Goal: Information Seeking & Learning: Learn about a topic

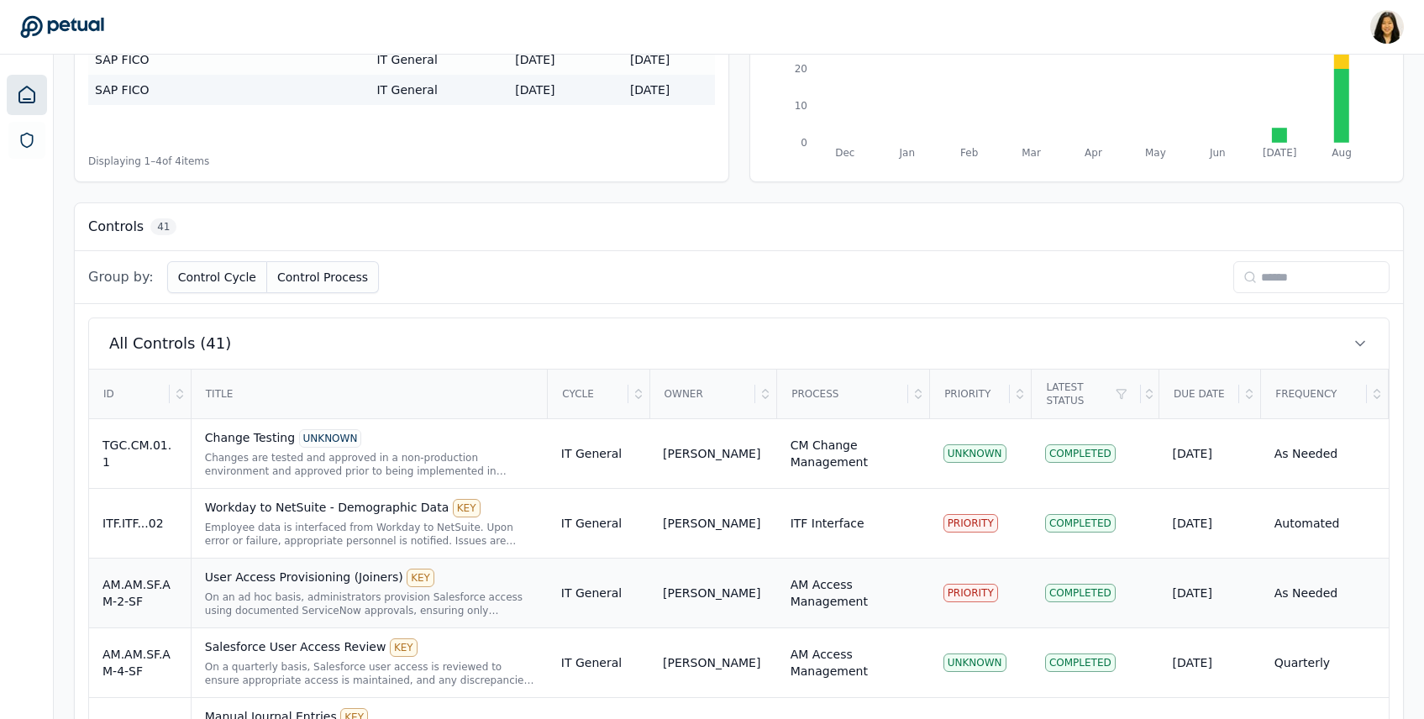
scroll to position [328, 0]
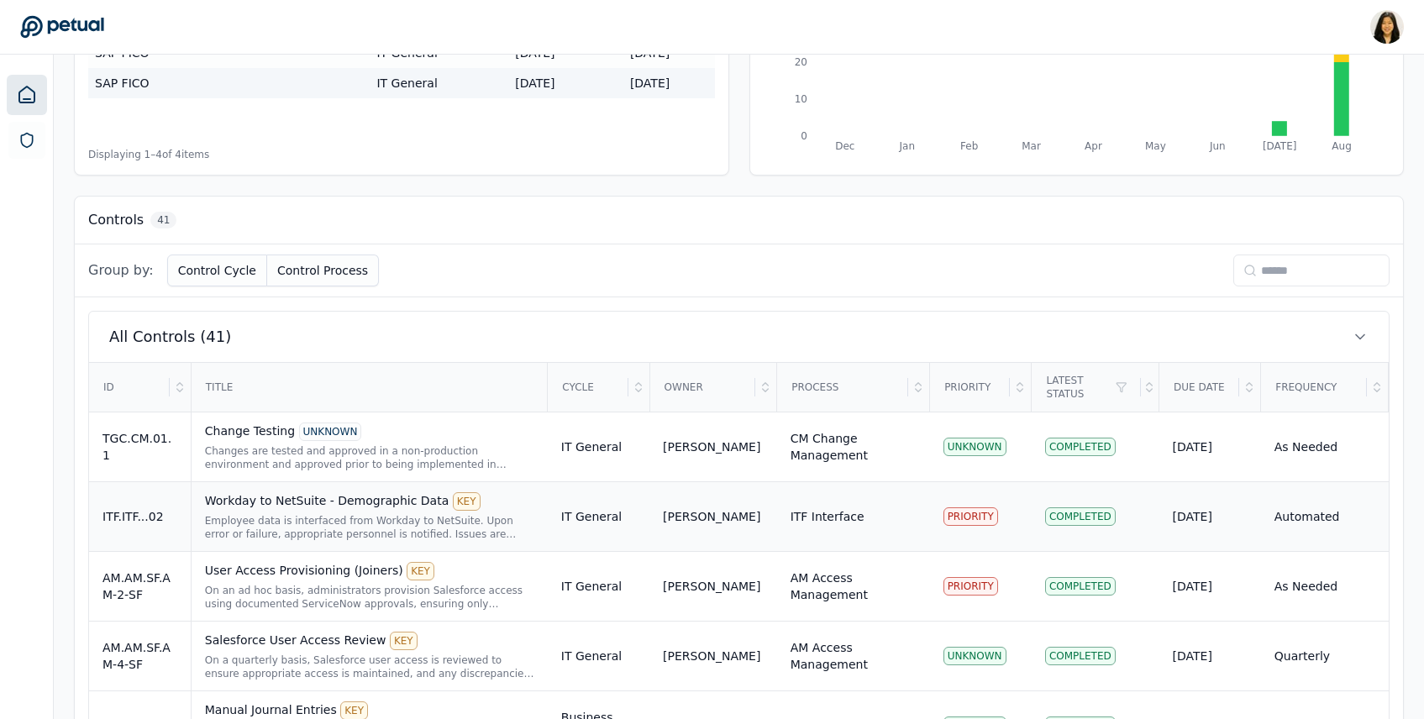
click at [430, 525] on div "Employee data is interfaced from Workday to NetSuite. Upon error or failure, ap…" at bounding box center [369, 527] width 329 height 27
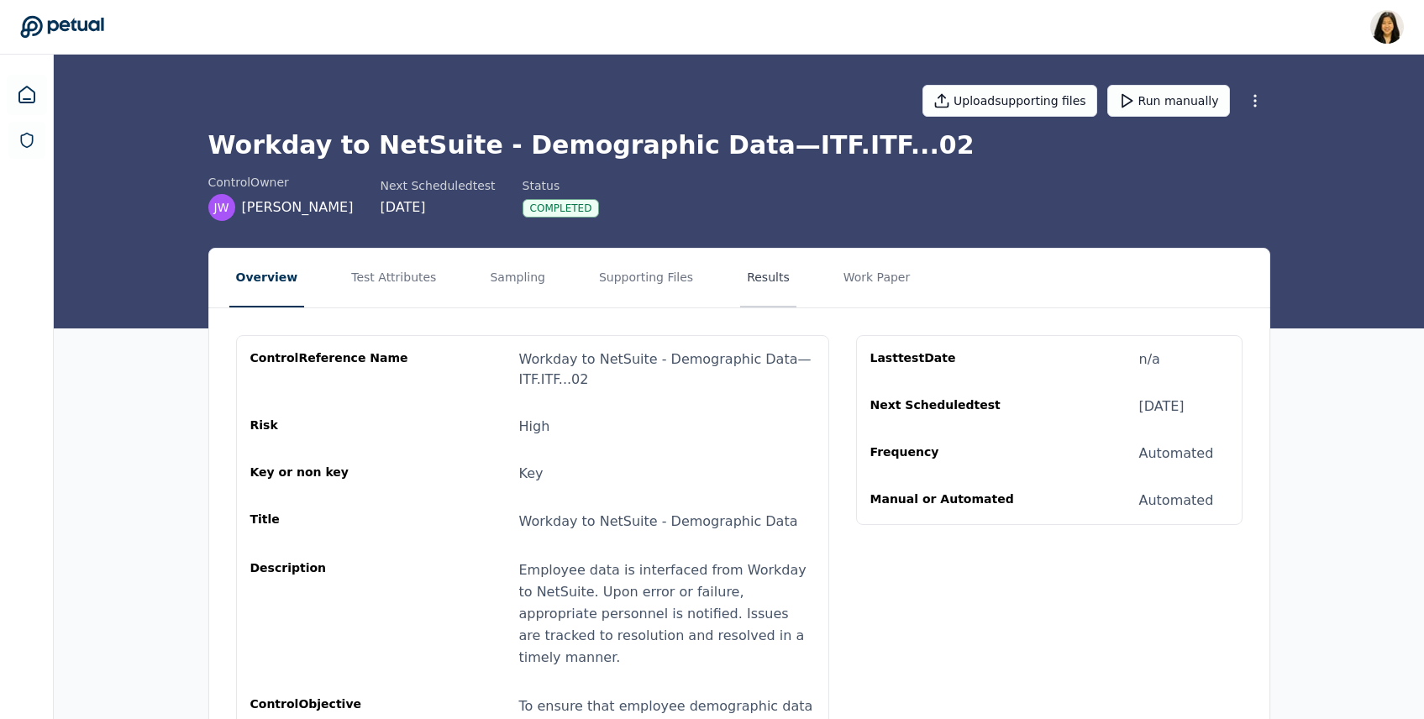
click at [740, 265] on button "Results" at bounding box center [768, 278] width 56 height 59
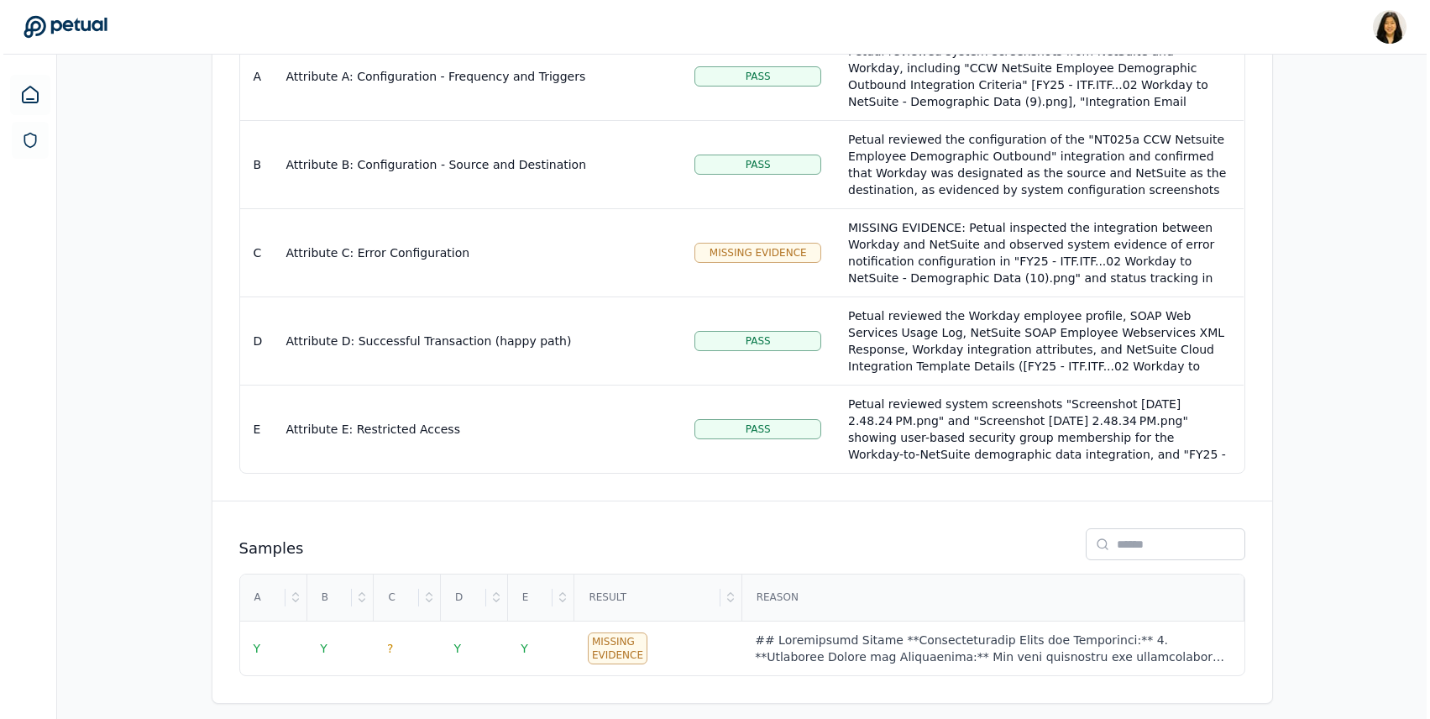
scroll to position [413, 0]
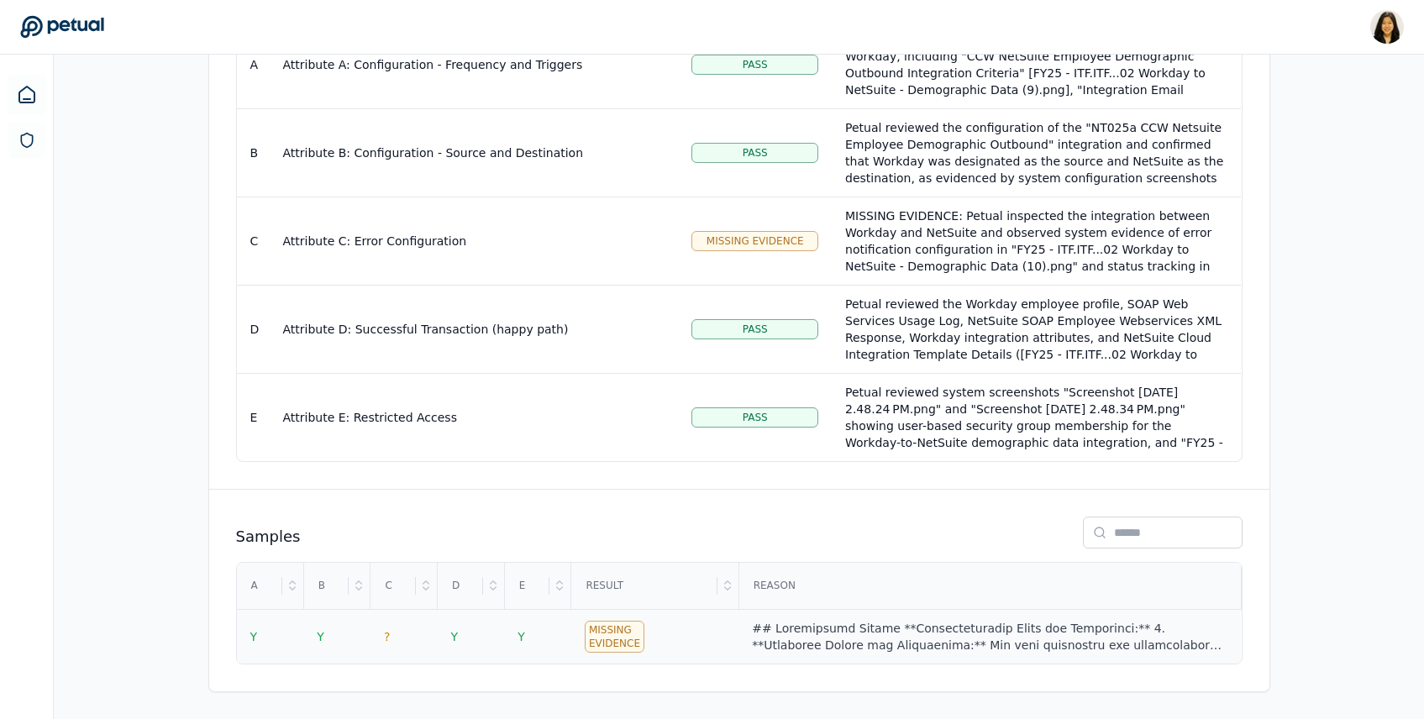
click at [806, 623] on div at bounding box center [989, 637] width 475 height 34
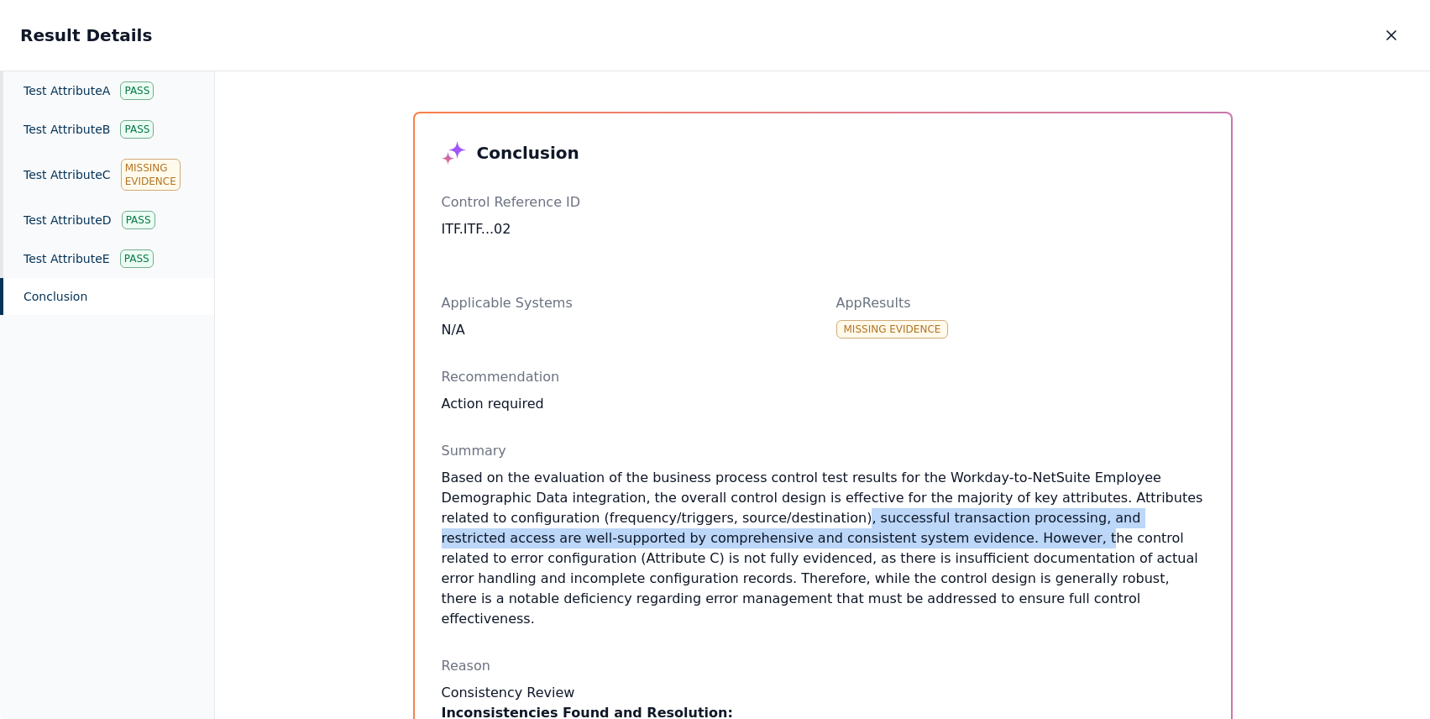
drag, startPoint x: 683, startPoint y: 522, endPoint x: 802, endPoint y: 536, distance: 120.1
click at [802, 536] on p "Based on the evaluation of the business process control test results for the Wo…" at bounding box center [823, 548] width 763 height 161
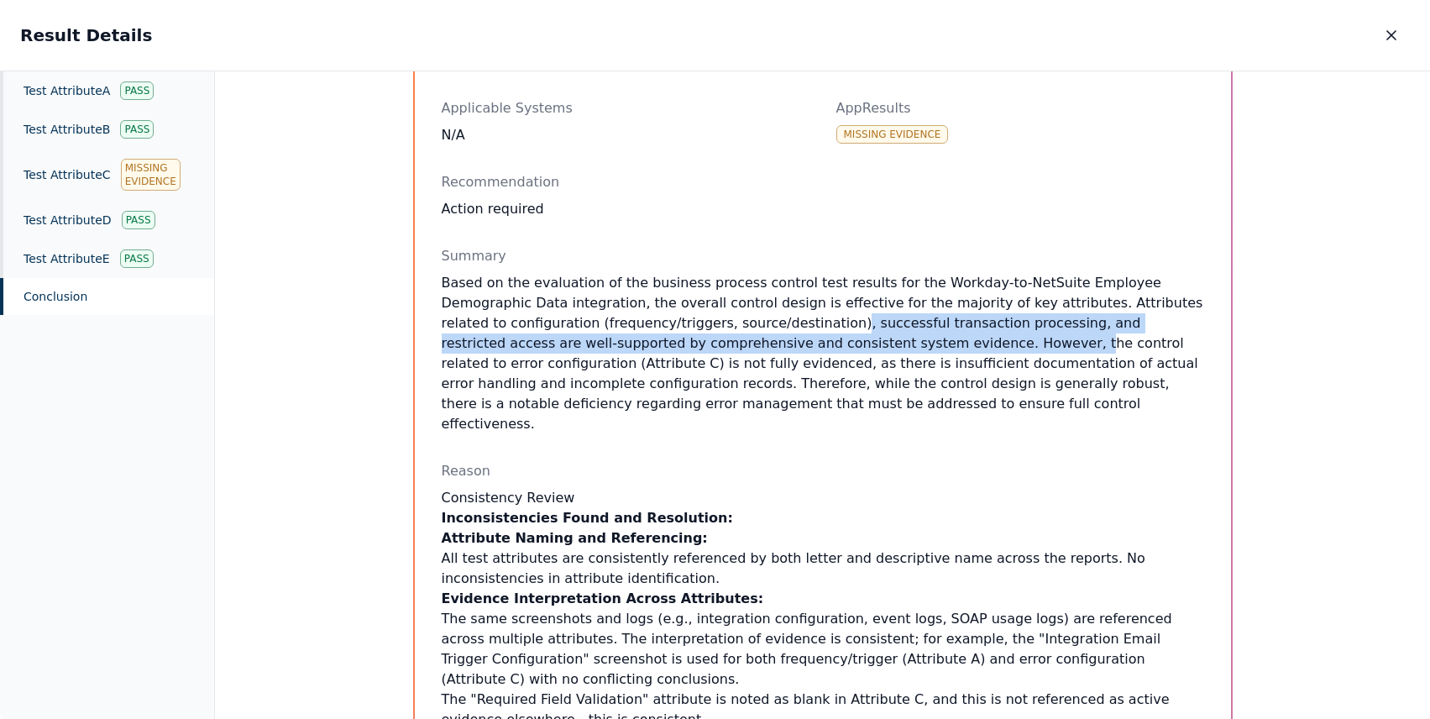
scroll to position [291, 0]
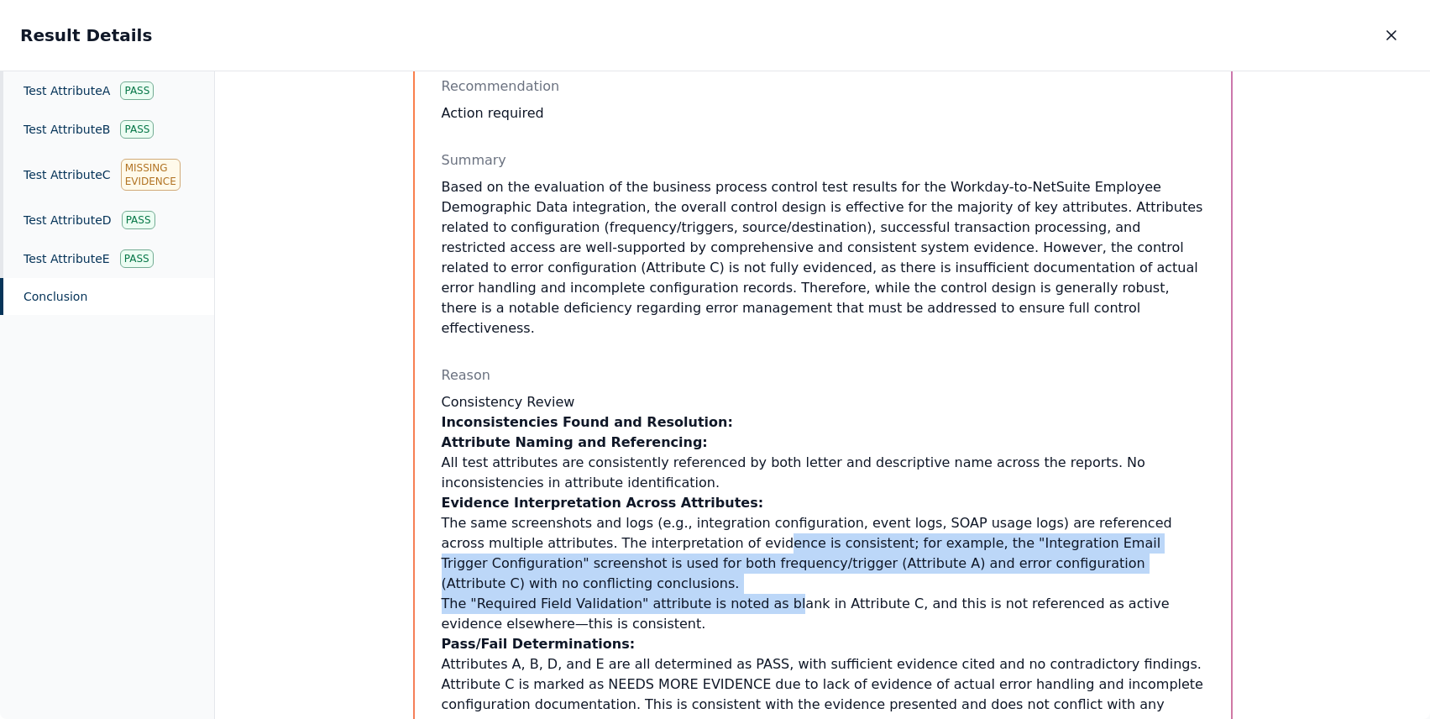
drag, startPoint x: 660, startPoint y: 514, endPoint x: 765, endPoint y: 564, distance: 116.1
click at [765, 564] on ul "The same screenshots and logs (e.g., integration configuration, event logs, SOA…" at bounding box center [823, 573] width 763 height 121
